Goal: Check status: Check status

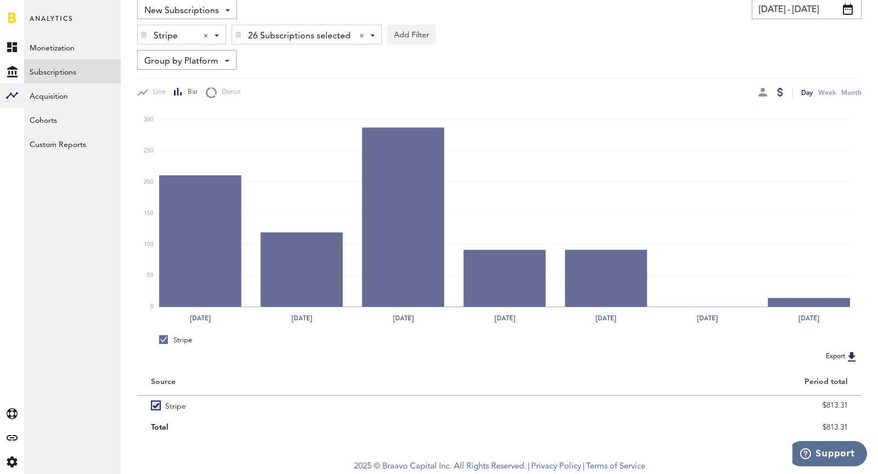
click at [166, 29] on span "Stripe" at bounding box center [174, 36] width 41 height 19
click at [189, 80] on span "Google Play" at bounding box center [190, 81] width 84 height 19
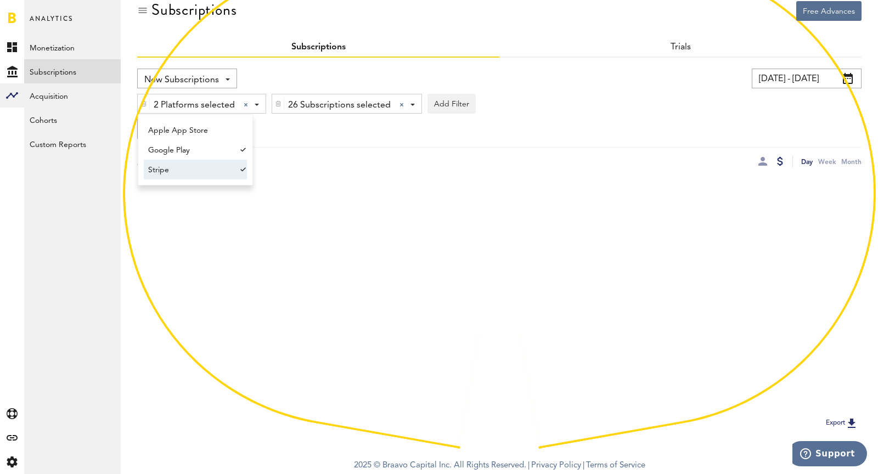
click at [230, 103] on div "2 Platforms selected 2 Platforms selected Apple App Store Google Play Stripe" at bounding box center [202, 104] width 128 height 20
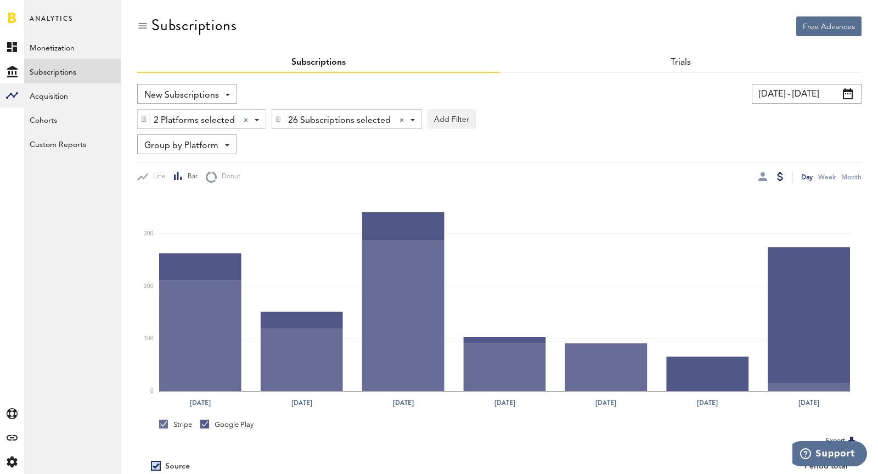
click at [281, 121] on div at bounding box center [278, 119] width 12 height 19
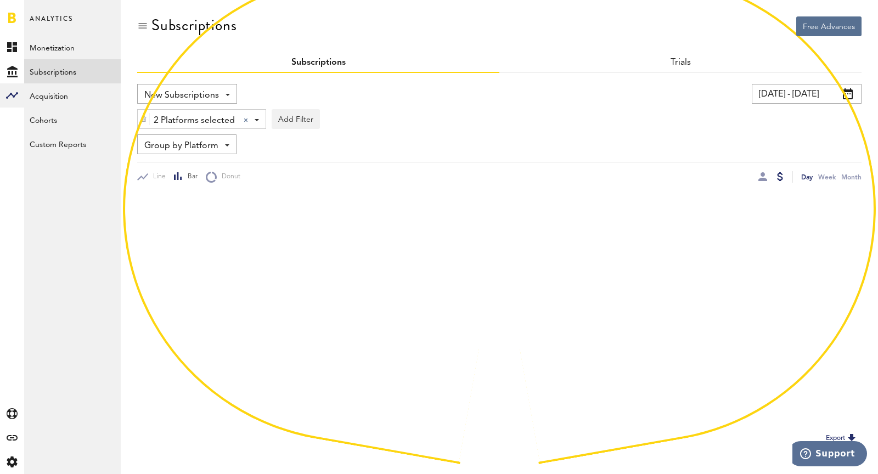
click at [207, 116] on span "2 Platforms selected" at bounding box center [194, 120] width 81 height 19
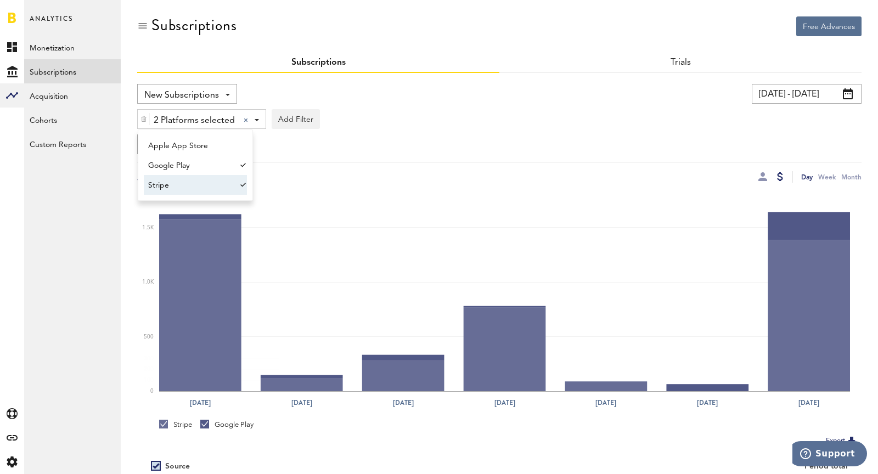
click at [179, 192] on span "Stripe" at bounding box center [190, 185] width 84 height 19
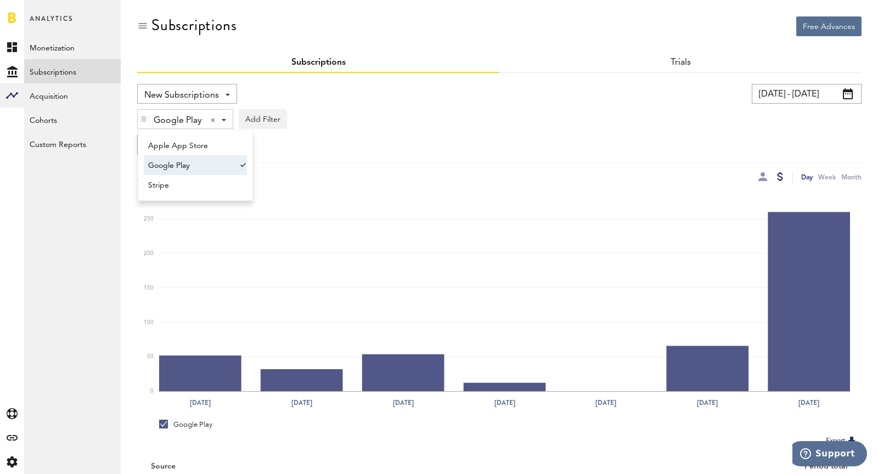
click at [634, 138] on div "Group by Platform Group by Platform Group by App Group by Subscription Group by…" at bounding box center [499, 144] width 724 height 20
click at [816, 84] on input "[DATE] - [DATE]" at bounding box center [807, 94] width 110 height 20
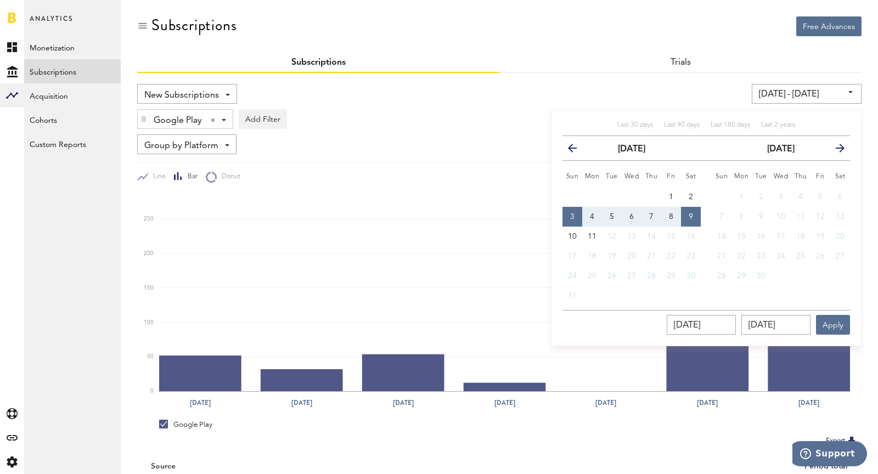
click at [609, 103] on div "[DATE] - [DATE] Last 30 days Last 90 days Last 180 days Last 2 years previous […" at bounding box center [677, 94] width 367 height 20
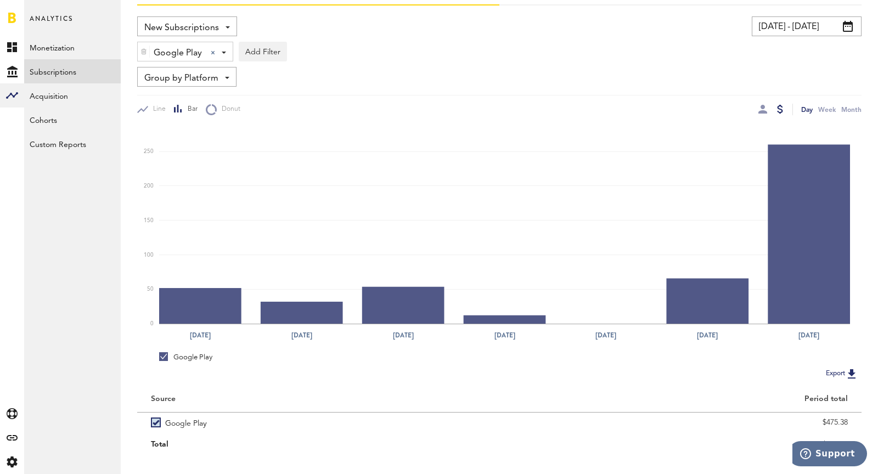
scroll to position [85, 0]
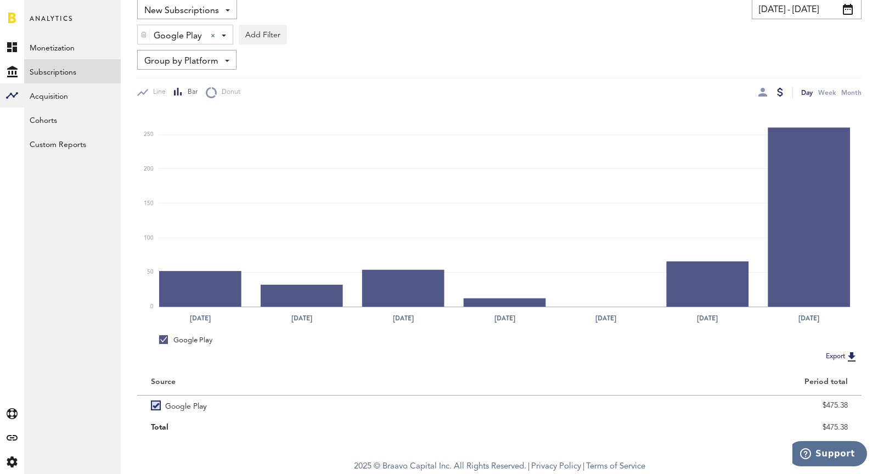
click at [766, 93] on div at bounding box center [762, 92] width 9 height 9
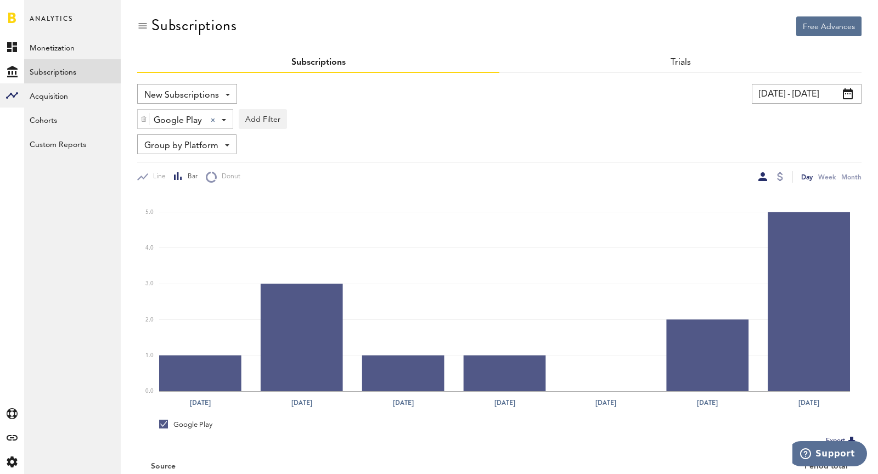
click at [185, 94] on span "New Subscriptions" at bounding box center [181, 95] width 75 height 19
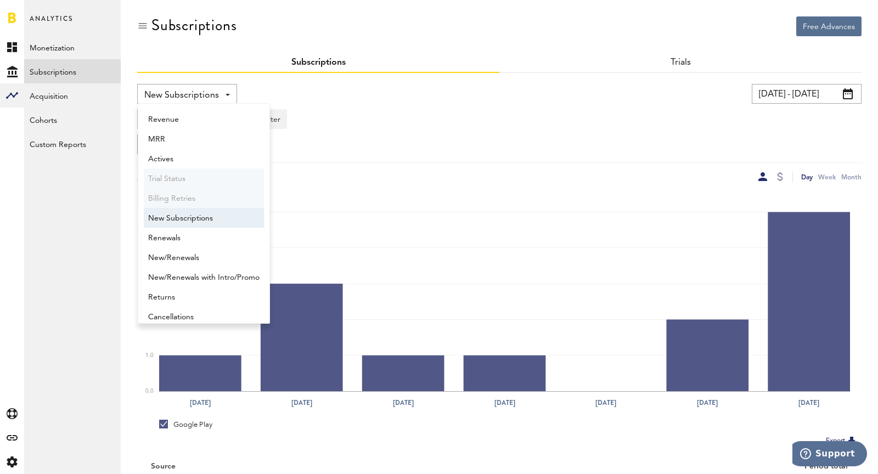
scroll to position [9, 0]
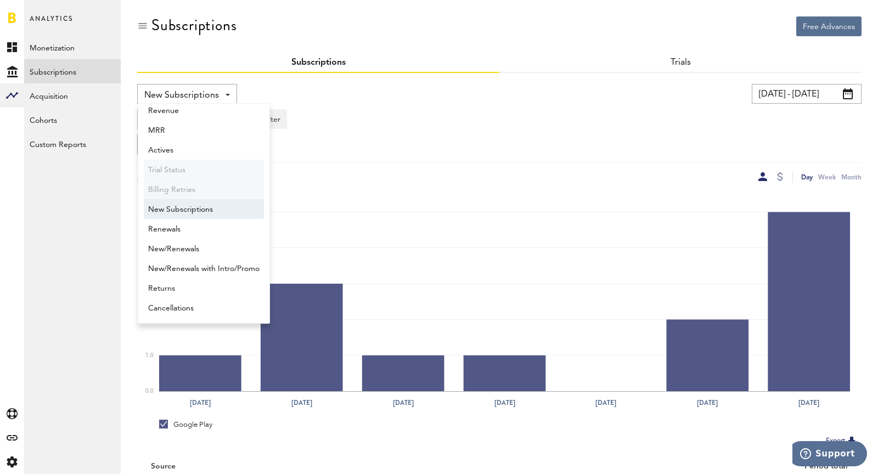
click at [173, 213] on span "New Subscriptions" at bounding box center [203, 209] width 111 height 19
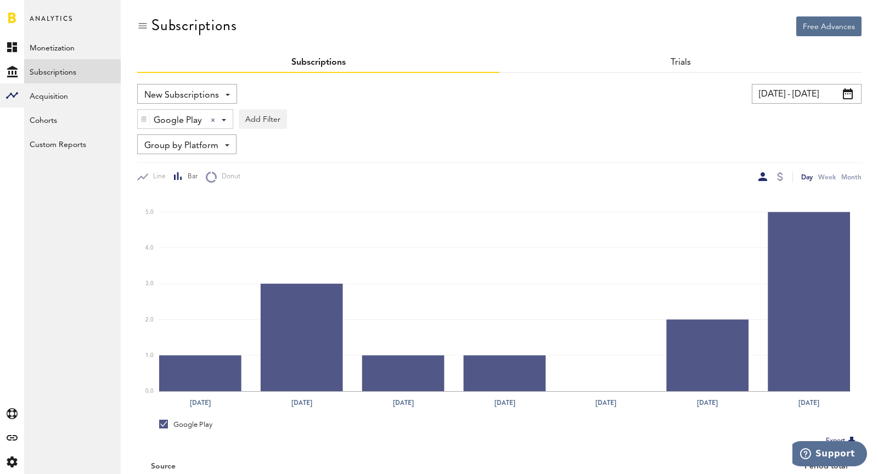
scroll to position [85, 0]
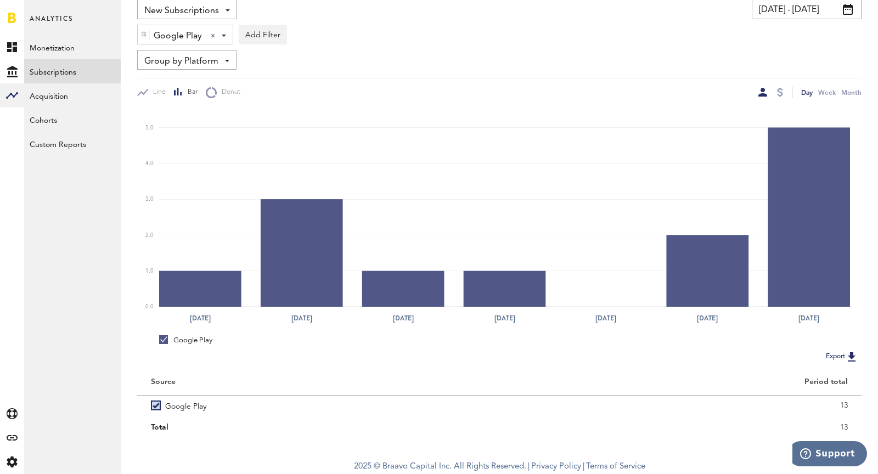
click at [783, 98] on icon "[DATE] [DATE] [DATE] [DATE] [DATE] [DATE] [DATE] 0.0 1.0 2.0 3.0 4.0 5.0" at bounding box center [499, 213] width 724 height 230
click at [780, 92] on div at bounding box center [780, 92] width 6 height 9
